Goal: Information Seeking & Learning: Learn about a topic

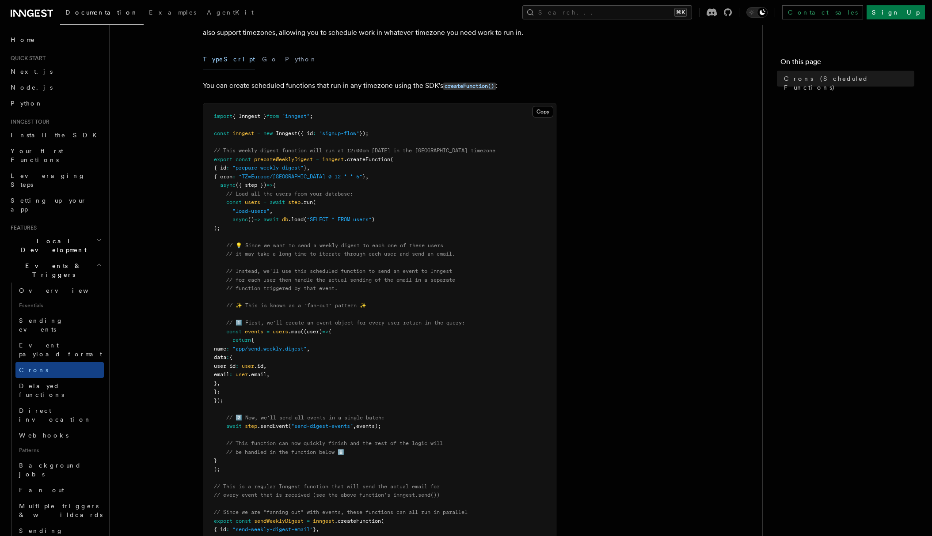
scroll to position [114, 0]
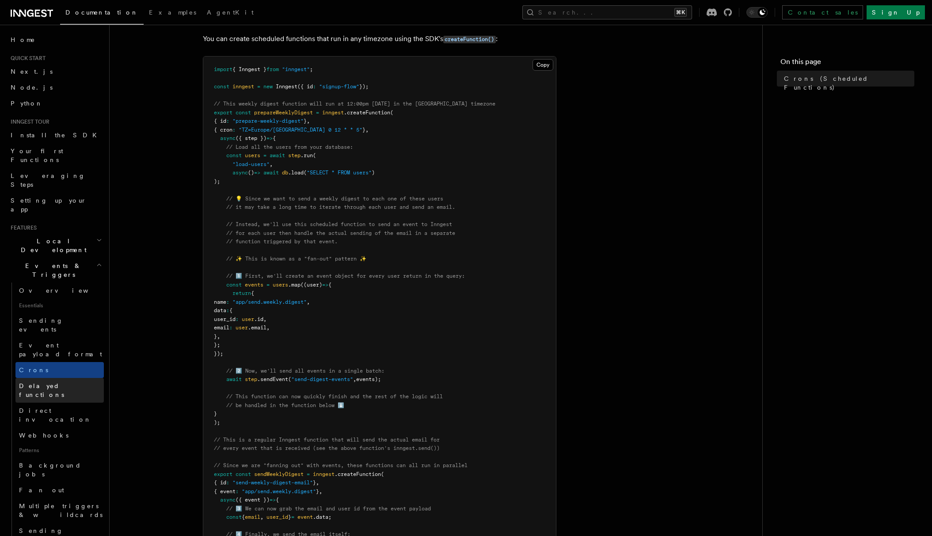
click at [43, 383] on span "Delayed functions" at bounding box center [41, 391] width 45 height 16
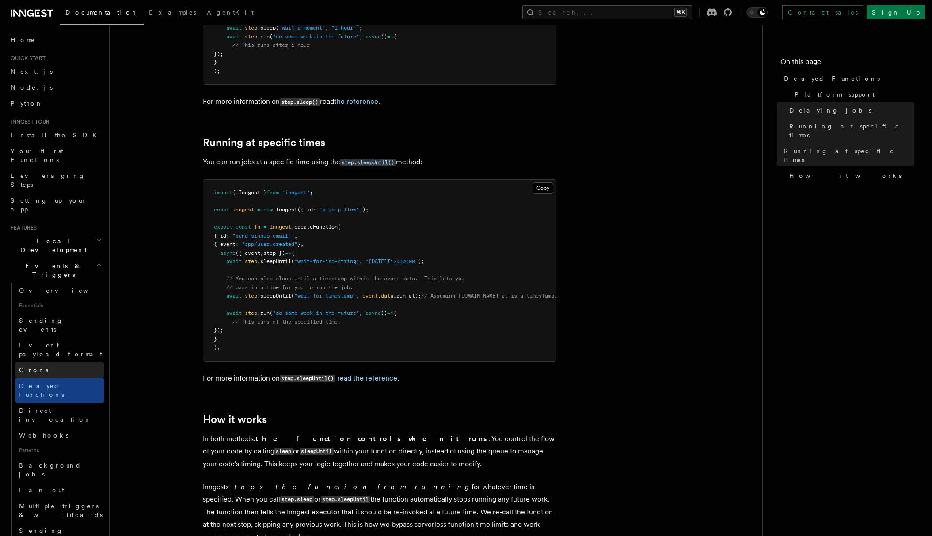
scroll to position [14, 0]
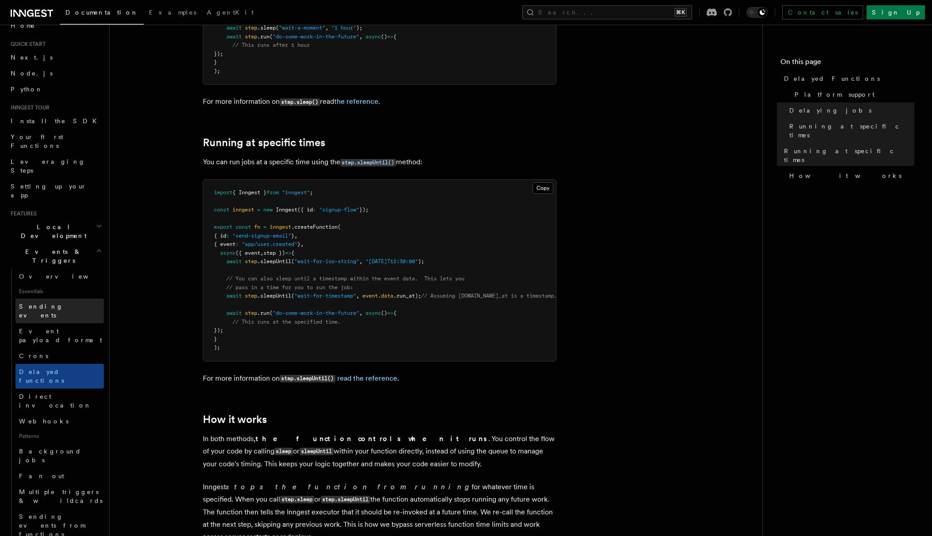
click at [51, 303] on span "Sending events" at bounding box center [41, 311] width 44 height 16
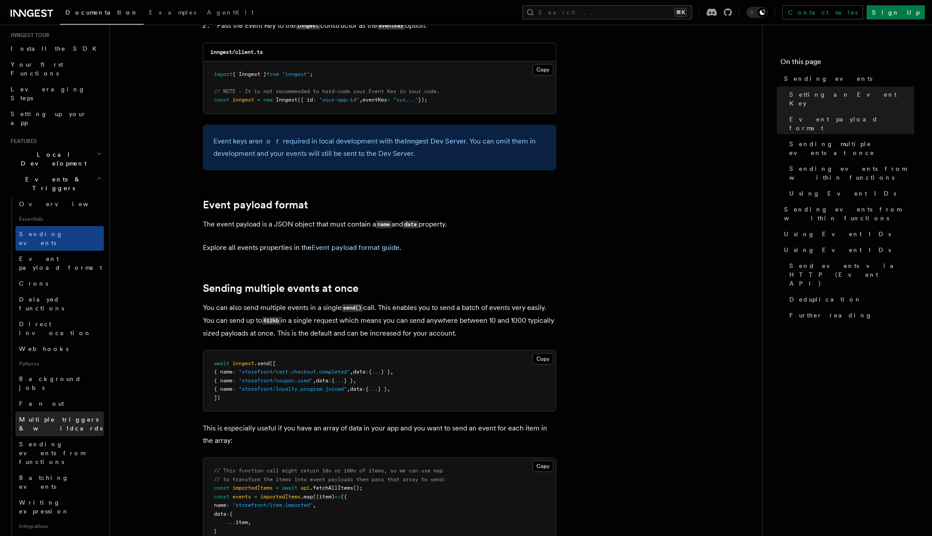
scroll to position [87, 0]
click at [55, 499] on span "Writing expression" at bounding box center [44, 507] width 50 height 16
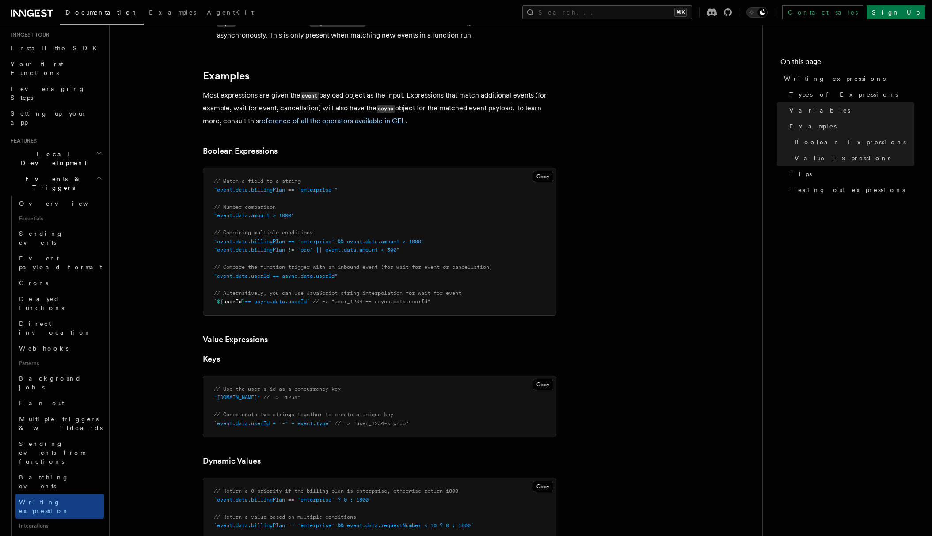
scroll to position [357, 0]
click at [51, 375] on span "Background jobs" at bounding box center [50, 383] width 62 height 16
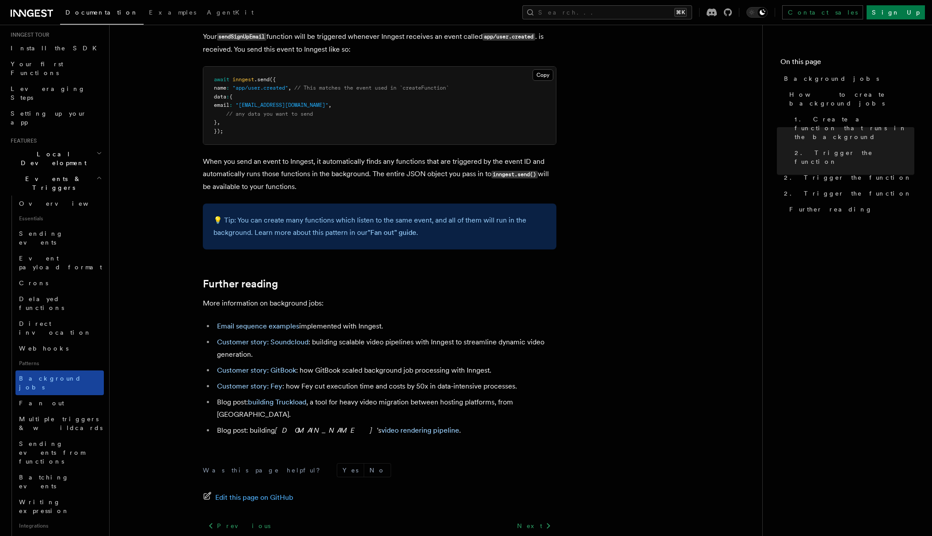
scroll to position [47, 0]
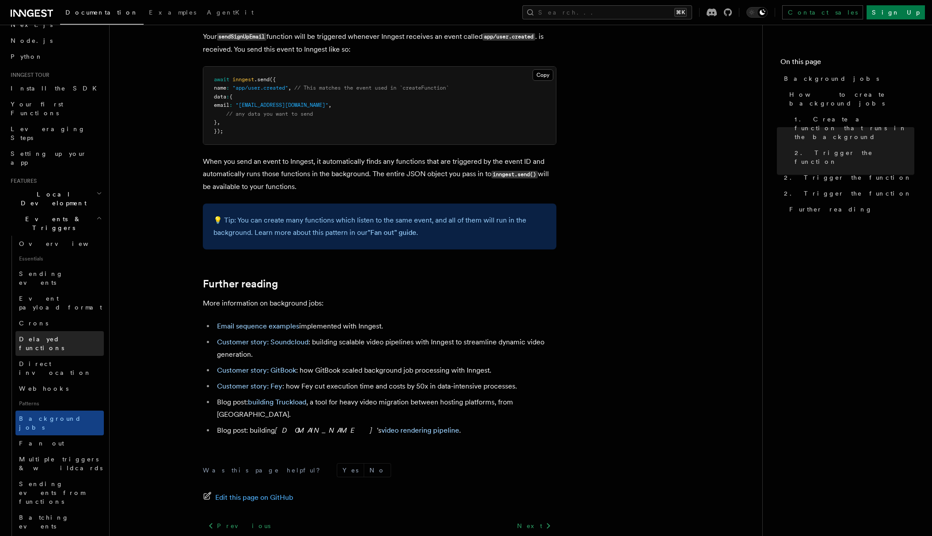
click at [40, 336] on span "Delayed functions" at bounding box center [41, 344] width 45 height 16
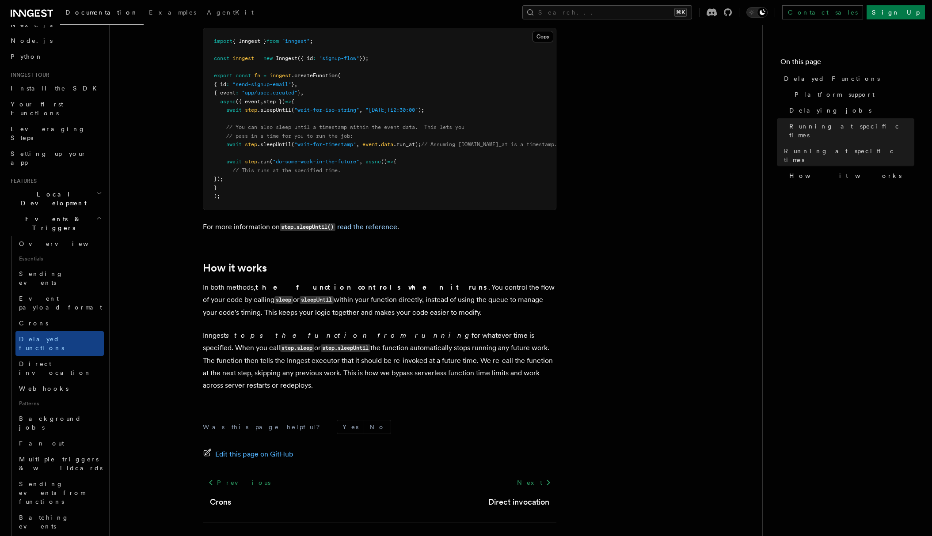
scroll to position [614, 0]
click at [43, 295] on span "Event payload format" at bounding box center [60, 303] width 83 height 16
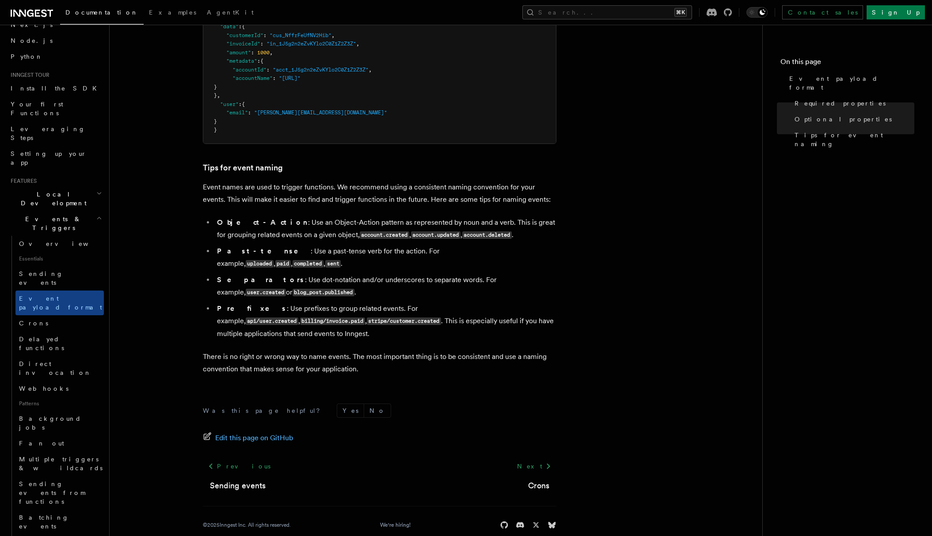
scroll to position [449, 0]
click at [37, 270] on span "Sending events" at bounding box center [41, 278] width 44 height 16
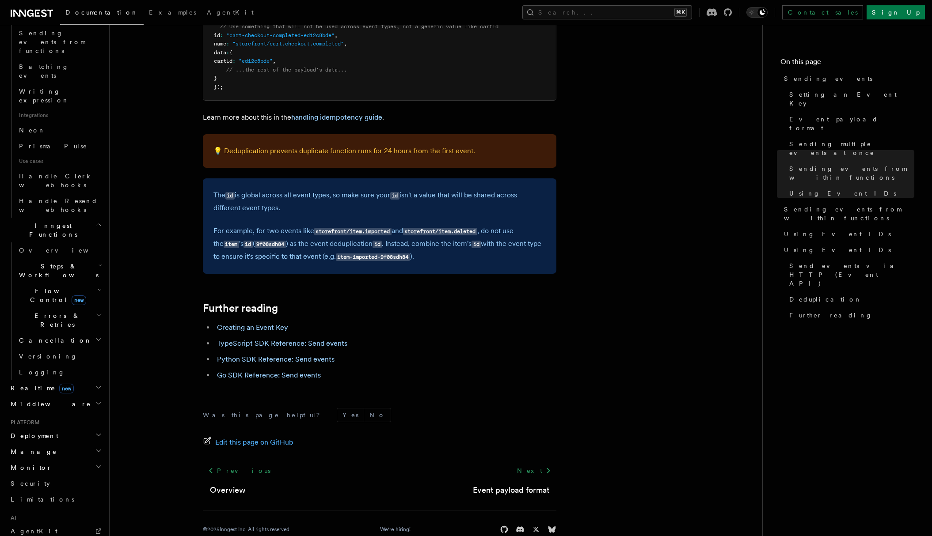
scroll to position [497, 0]
click at [102, 384] on icon "button" at bounding box center [98, 387] width 7 height 7
click at [25, 401] on span "Overview" at bounding box center [64, 404] width 91 height 7
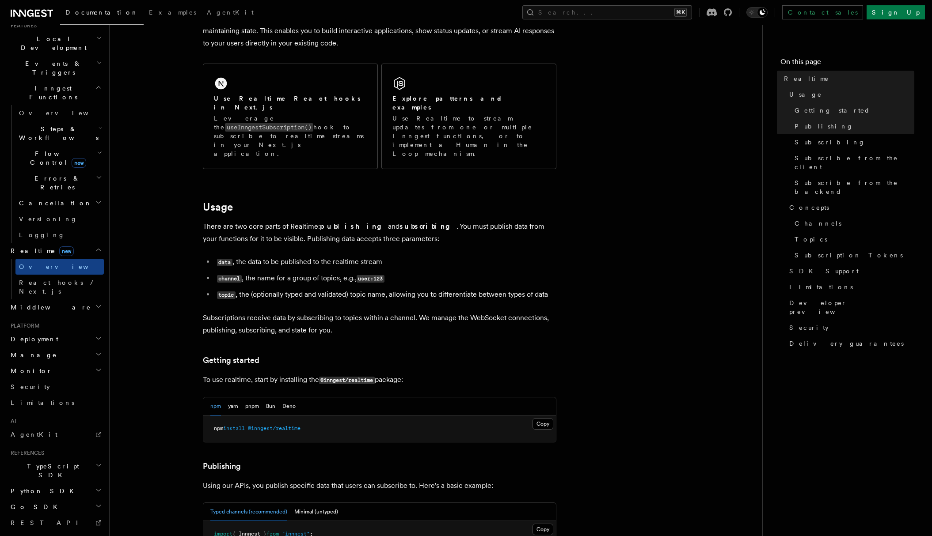
scroll to position [144, 0]
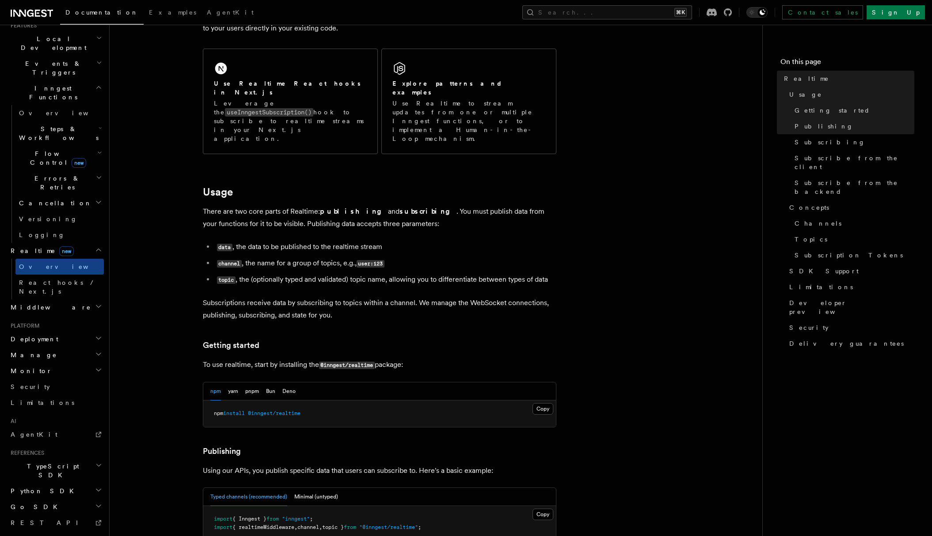
click at [42, 462] on span "TypeScript SDK" at bounding box center [51, 471] width 88 height 18
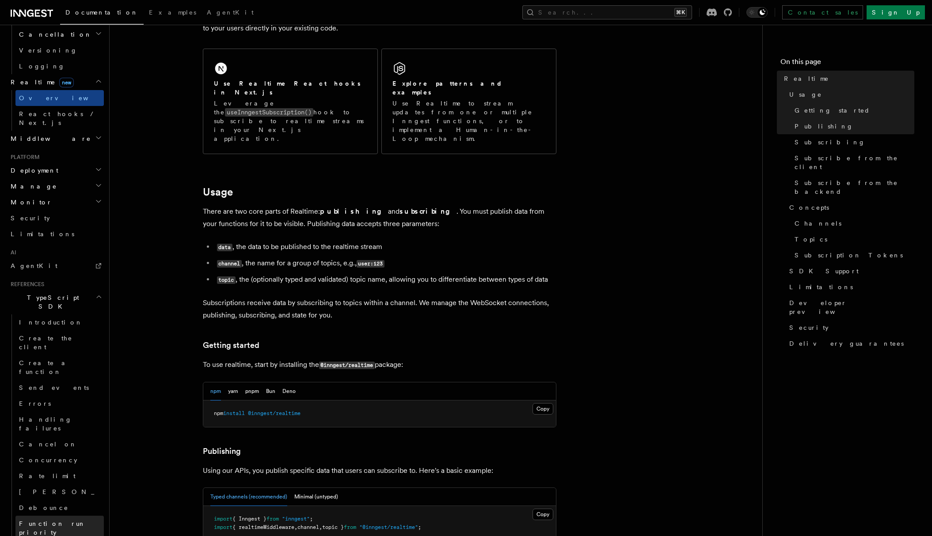
scroll to position [372, 0]
click at [35, 384] on span "Send events" at bounding box center [54, 387] width 70 height 7
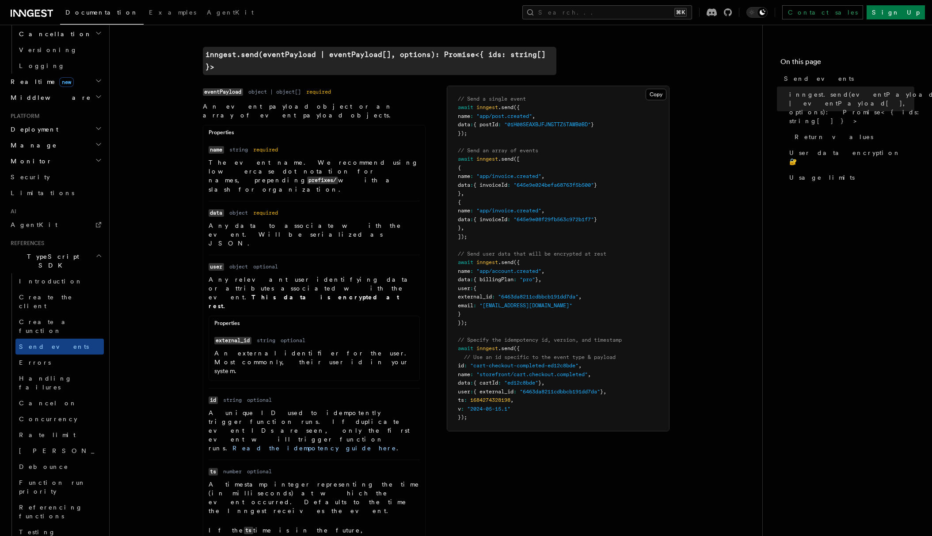
scroll to position [268, 0]
click at [31, 416] on span "Concurrency" at bounding box center [48, 419] width 58 height 7
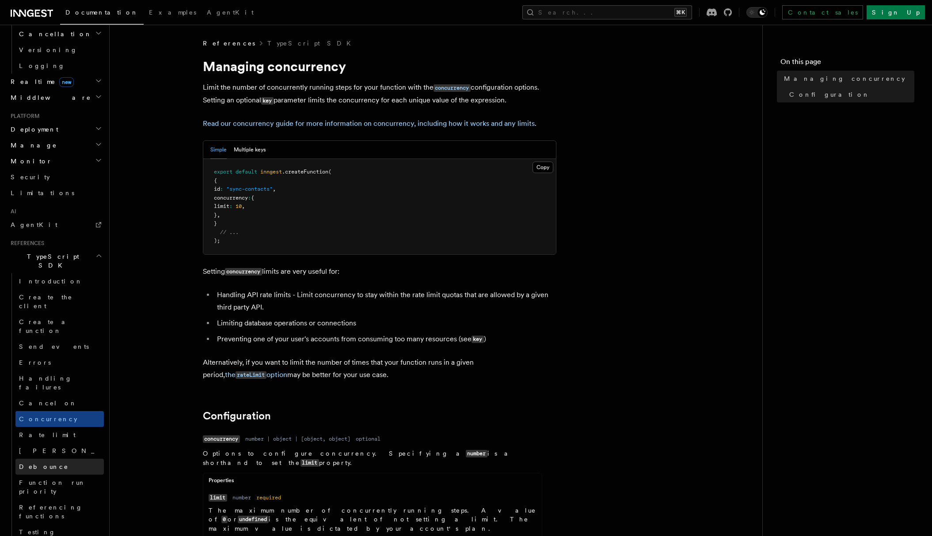
click at [41, 463] on span "Debounce" at bounding box center [43, 466] width 49 height 7
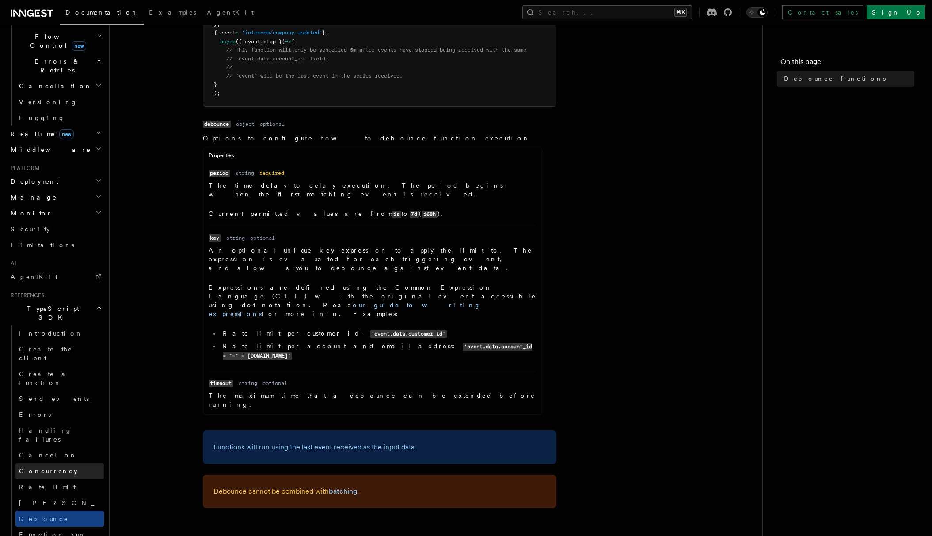
scroll to position [320, 0]
click at [49, 370] on span "Create a function" at bounding box center [45, 378] width 53 height 16
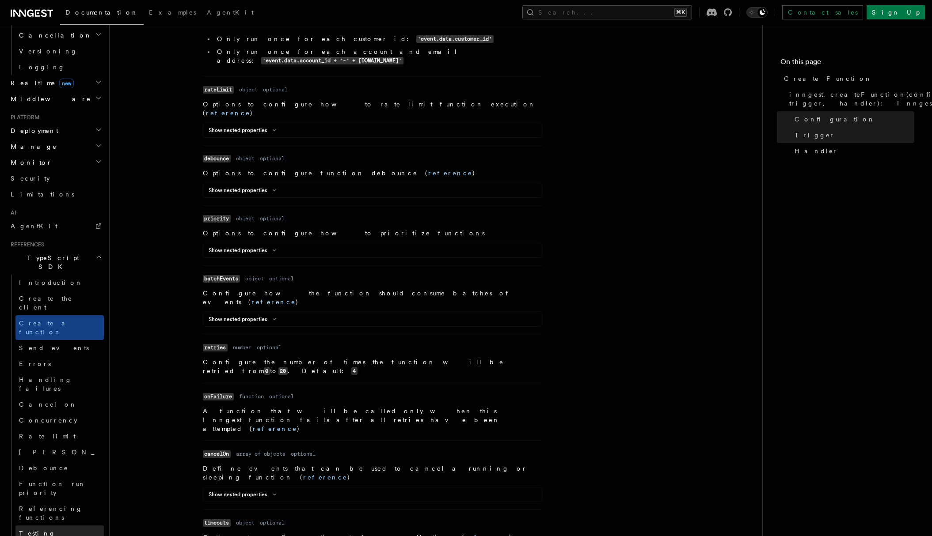
scroll to position [370, 0]
click at [56, 341] on link "Send events" at bounding box center [59, 349] width 88 height 16
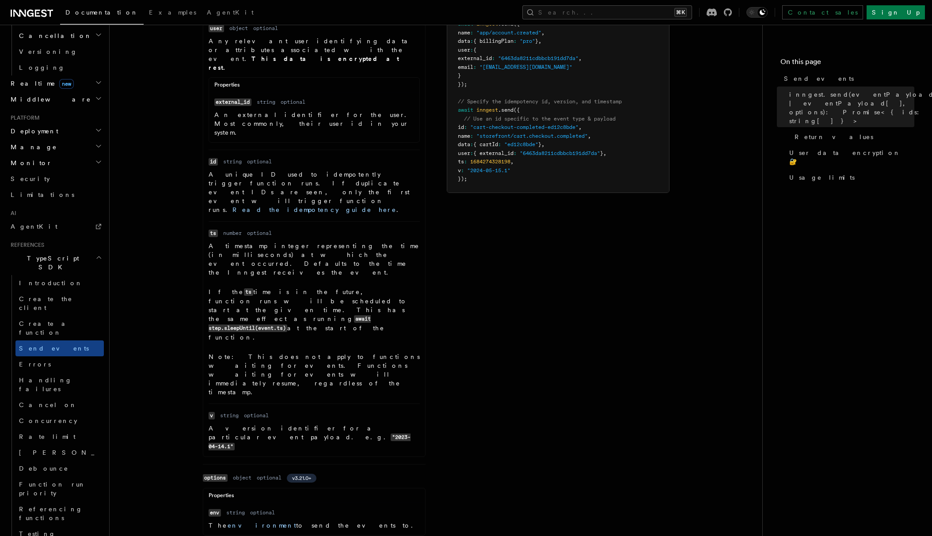
scroll to position [508, 0]
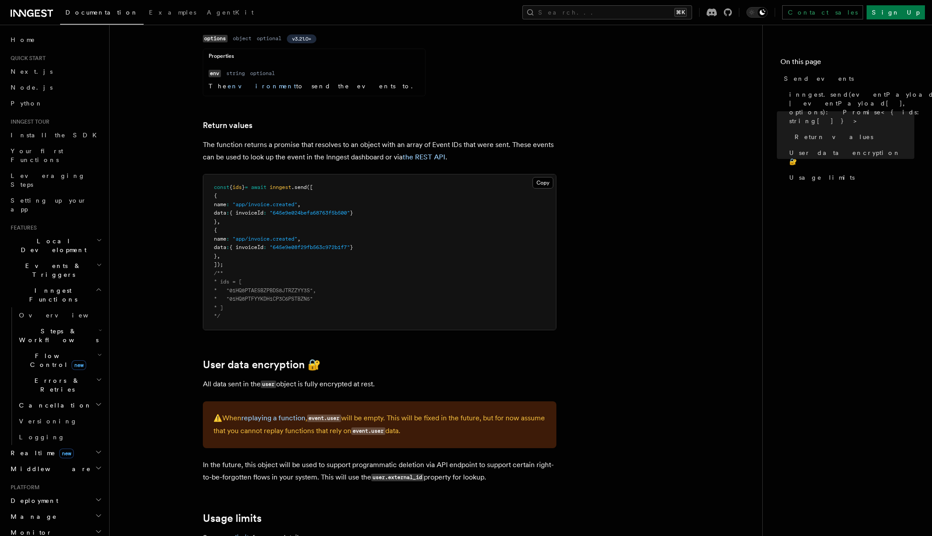
scroll to position [946, 0]
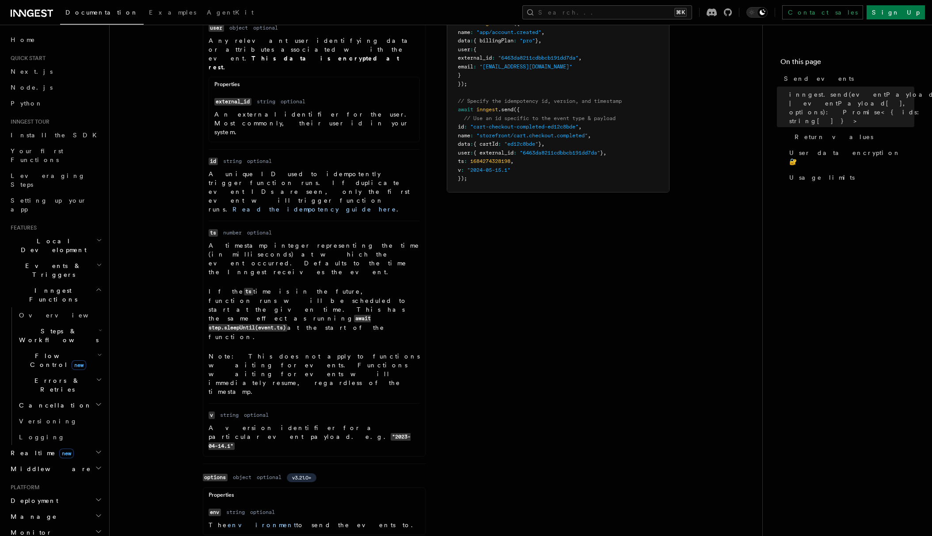
scroll to position [508, 0]
